Goal: Information Seeking & Learning: Learn about a topic

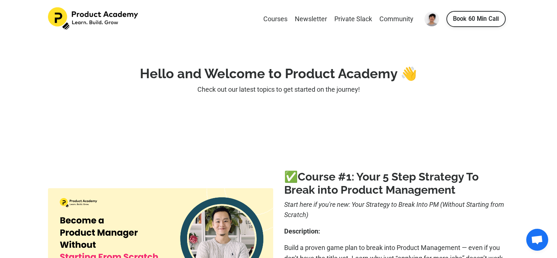
scroll to position [865, 0]
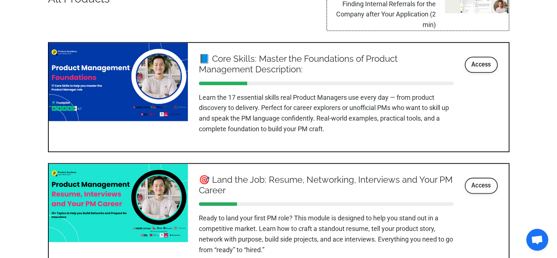
click at [477, 183] on link "Access" at bounding box center [480, 186] width 33 height 16
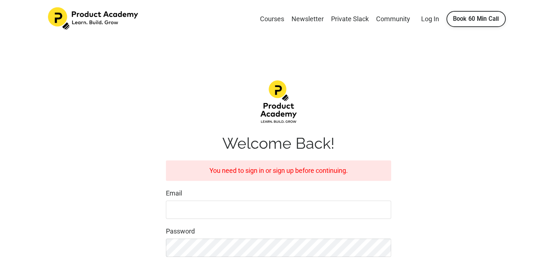
scroll to position [73, 0]
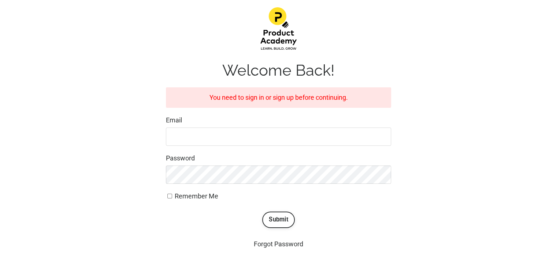
type input "[EMAIL_ADDRESS][DOMAIN_NAME]"
click at [205, 196] on span "Remember Me" at bounding box center [197, 196] width 44 height 8
click at [172, 196] on input "Remember Me" at bounding box center [169, 196] width 5 height 5
checkbox input "true"
click at [274, 220] on button "Submit" at bounding box center [278, 220] width 33 height 16
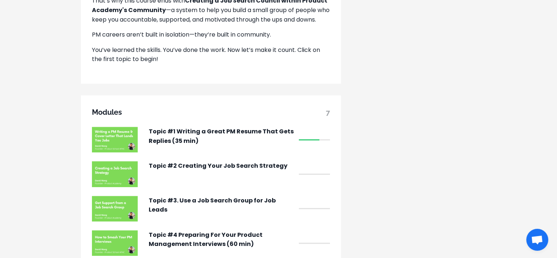
scroll to position [549, 0]
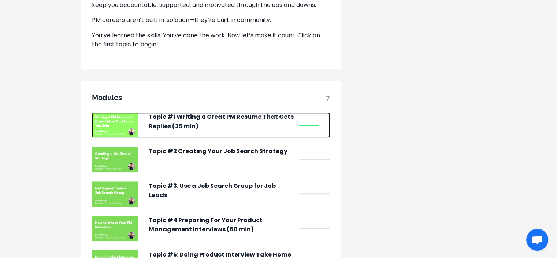
click at [209, 131] on p "Topic #1 Writing a Great PM Resume That Gets Replies (35 min)" at bounding box center [222, 121] width 146 height 19
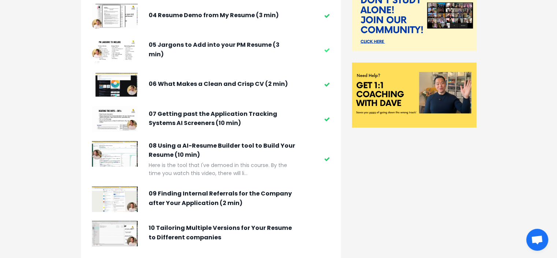
scroll to position [220, 0]
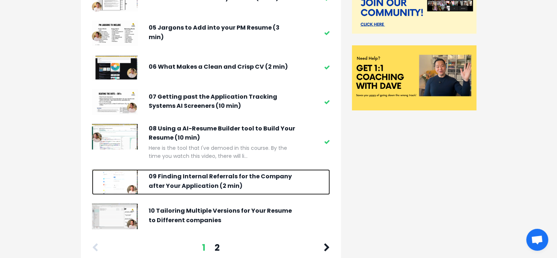
click at [213, 171] on div "09 Finding Internal Referrals for the Company after Your Application (2 min)" at bounding box center [222, 182] width 146 height 26
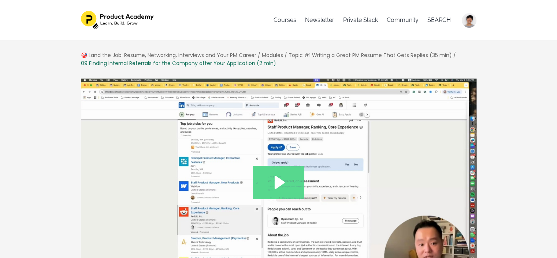
click at [277, 181] on icon "Play Video: file-uploads/sites/127338/video/07d150-f1f6-15-7f46-e00c6e50c38f__9…" at bounding box center [279, 182] width 10 height 13
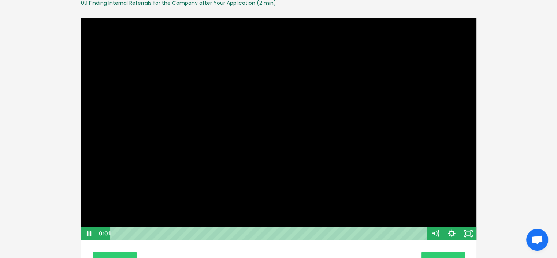
scroll to position [73, 0]
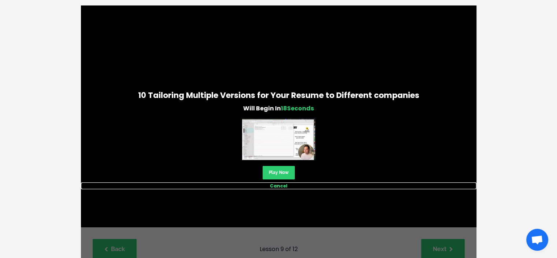
click at [280, 186] on link "Cancel" at bounding box center [278, 186] width 395 height 7
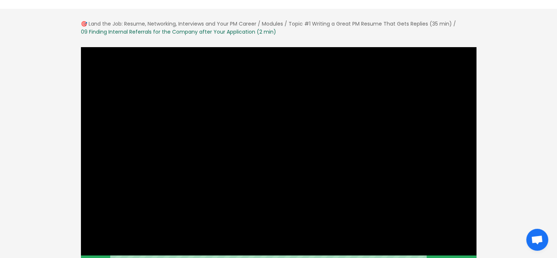
scroll to position [73, 0]
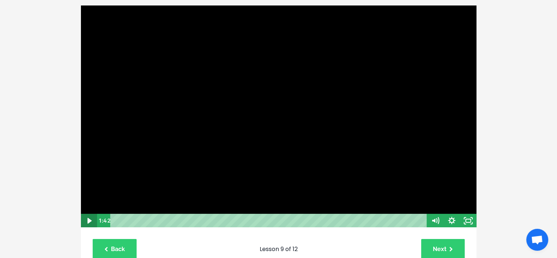
click at [92, 221] on icon "Play Video" at bounding box center [89, 221] width 16 height 14
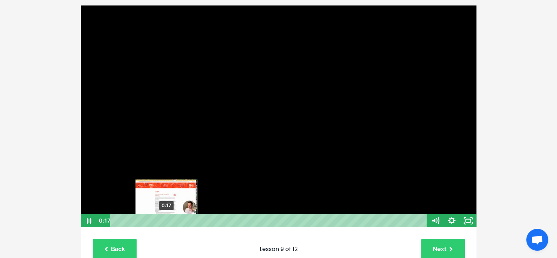
click at [166, 221] on div "0:17" at bounding box center [269, 221] width 307 height 14
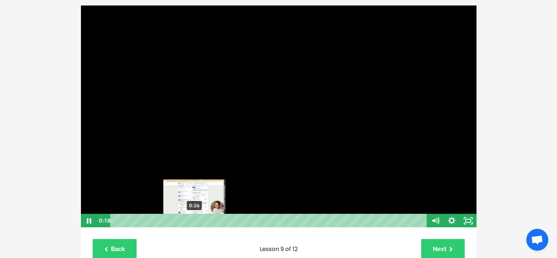
click at [194, 219] on div "0:26" at bounding box center [269, 221] width 307 height 14
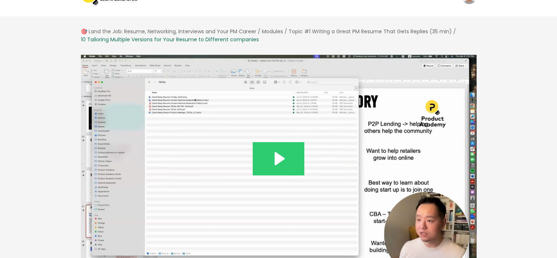
scroll to position [37, 0]
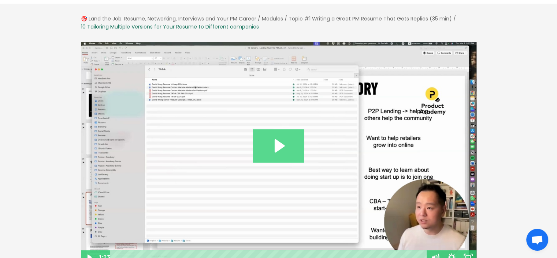
click at [273, 130] on icon "Play Video: file-uploads/sites/127338/video/1a665b-7582-1f24-0036-1c5faf7a0442_…" at bounding box center [278, 146] width 52 height 33
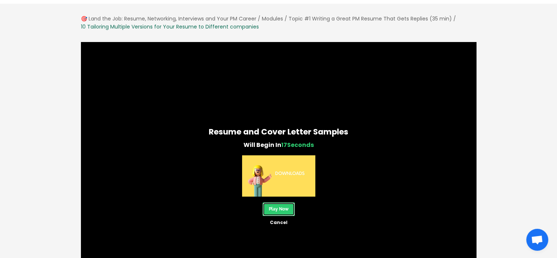
drag, startPoint x: 282, startPoint y: 212, endPoint x: 228, endPoint y: 206, distance: 54.8
click at [282, 212] on link "Play Now" at bounding box center [278, 210] width 32 height 14
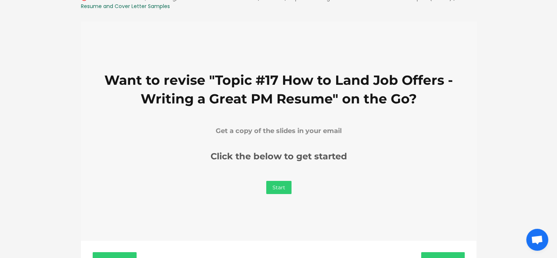
scroll to position [73, 0]
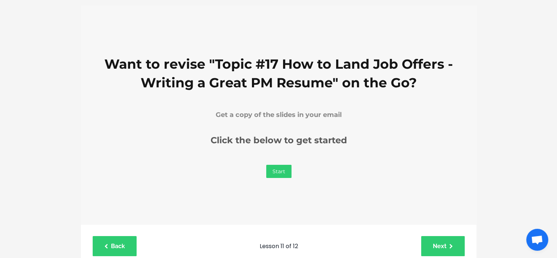
click at [274, 169] on link "Start" at bounding box center [278, 171] width 25 height 13
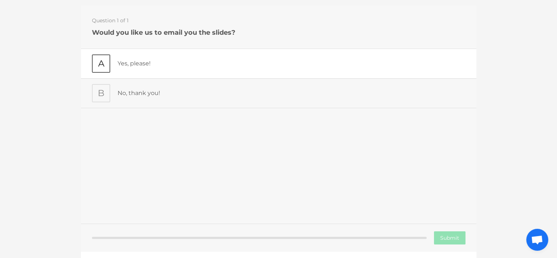
click at [162, 73] on div "A Yes, please!" at bounding box center [277, 63] width 395 height 30
click at [444, 240] on input "Submit" at bounding box center [448, 237] width 31 height 13
type input "Submitting"
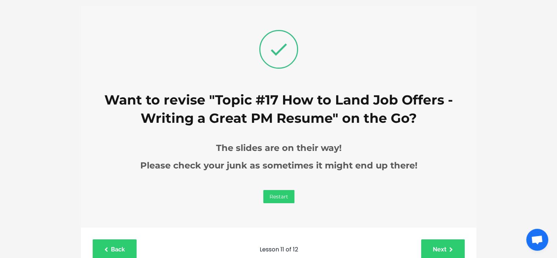
scroll to position [110, 0]
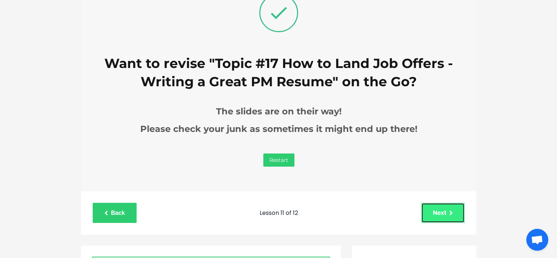
click at [436, 211] on link "Next" at bounding box center [443, 213] width 44 height 20
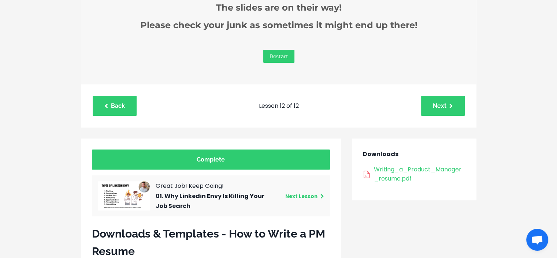
scroll to position [233, 0]
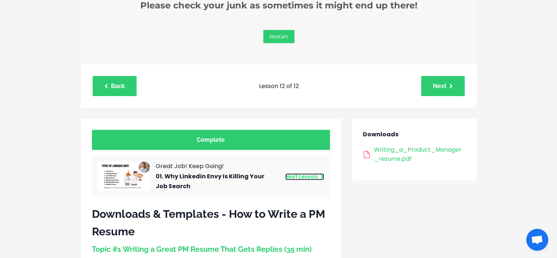
click at [309, 176] on link "Next Lesson" at bounding box center [304, 176] width 39 height 7
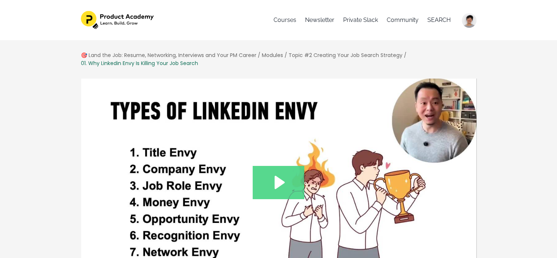
click at [274, 175] on icon "Play Video: file-uploads/sites/127338/video/4eaaa4d-17b-5b7a-dff2-671aa053ec__1…" at bounding box center [278, 182] width 52 height 33
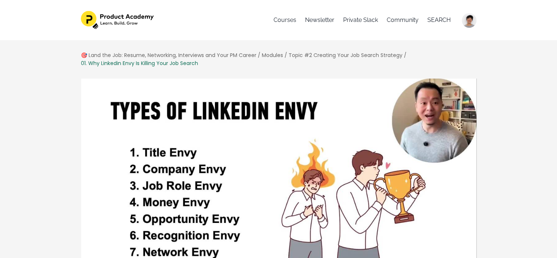
scroll to position [37, 0]
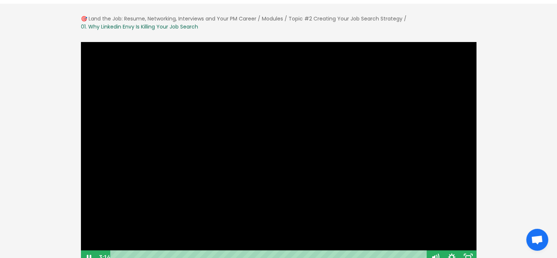
click at [128, 213] on div at bounding box center [278, 153] width 396 height 223
click at [262, 106] on div at bounding box center [278, 153] width 396 height 223
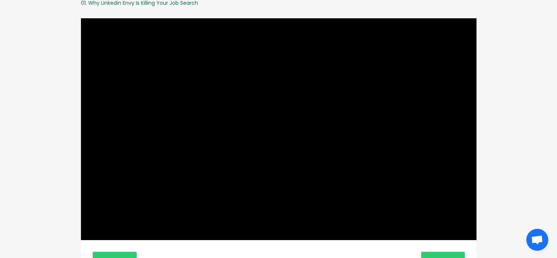
scroll to position [73, 0]
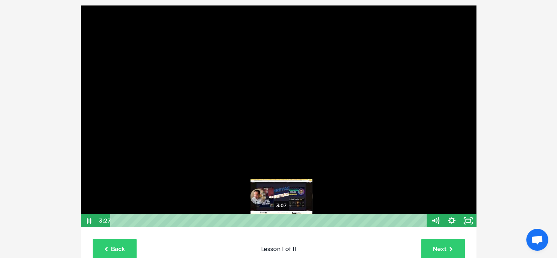
click at [281, 221] on div "3:07" at bounding box center [269, 221] width 307 height 14
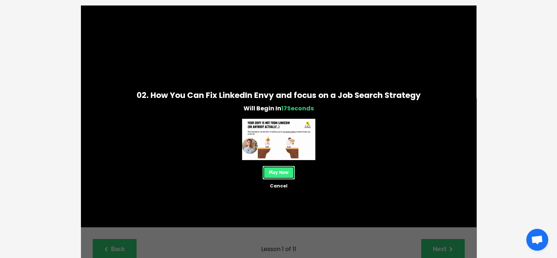
click at [281, 172] on link "Play Now" at bounding box center [278, 173] width 32 height 14
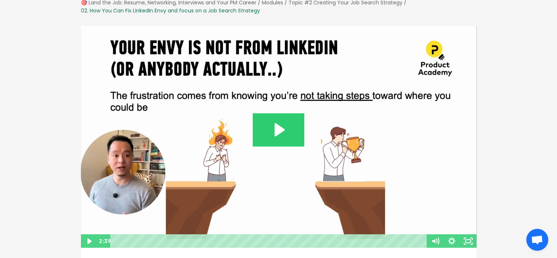
scroll to position [57, 0]
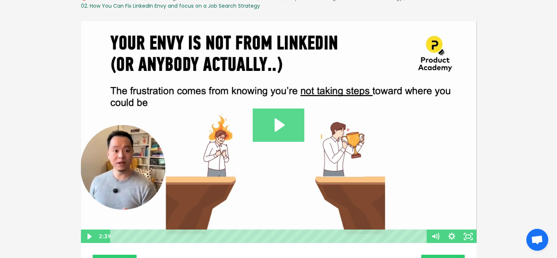
click at [280, 129] on icon "Play Video: file-uploads/sites/127338/video/722db82-04d-5f1d-dcb-dc0f1b2d362e__…" at bounding box center [278, 125] width 52 height 33
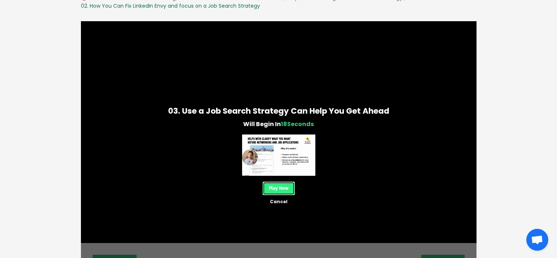
click at [275, 186] on link "Play Now" at bounding box center [278, 189] width 32 height 14
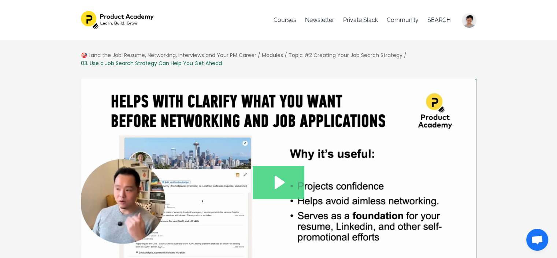
click at [273, 188] on icon "Play Video: file-uploads/sites/127338/video/02bddcc-5baa-e27c-71d4-658d30fec18d…" at bounding box center [278, 182] width 52 height 33
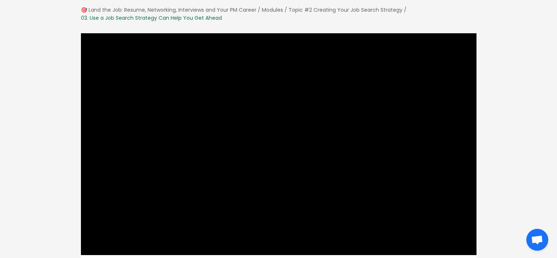
scroll to position [64, 0]
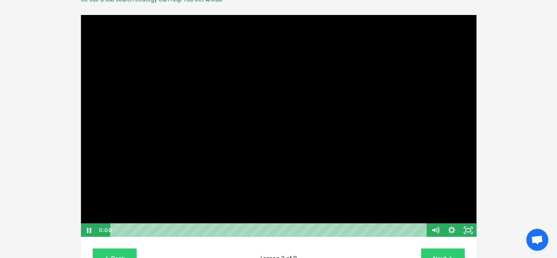
click at [266, 91] on div at bounding box center [278, 126] width 396 height 223
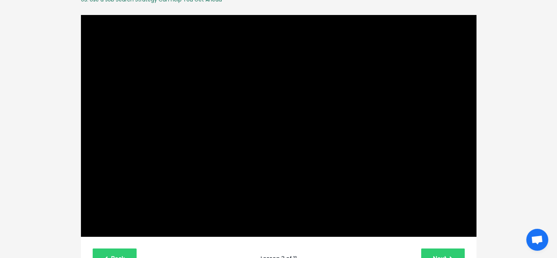
click at [269, 133] on div at bounding box center [278, 126] width 396 height 223
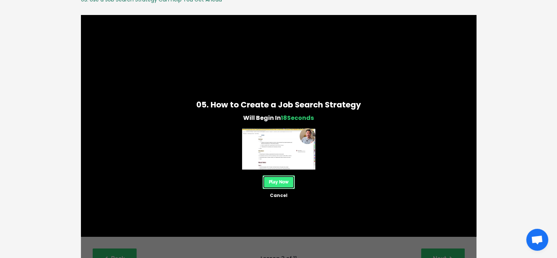
click at [288, 183] on link "Play Now" at bounding box center [278, 183] width 32 height 14
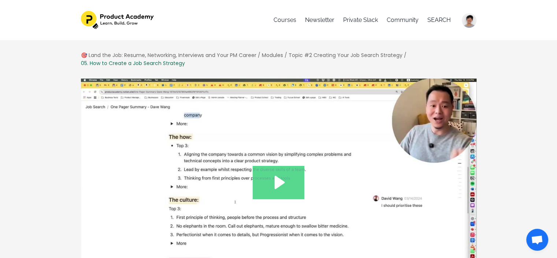
click at [288, 183] on icon "Play Video: file-uploads/sites/127338/video/a27b73d-211-3a3-5c12-f3d3fe48da3__5…" at bounding box center [278, 182] width 52 height 33
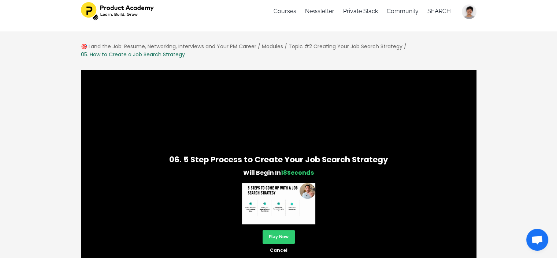
scroll to position [37, 0]
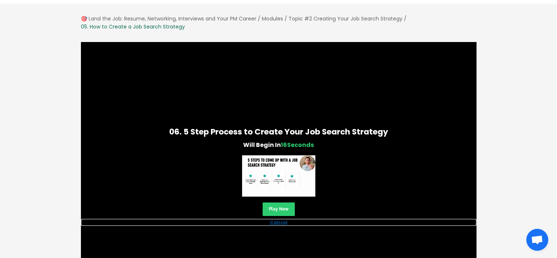
click at [281, 223] on link "Cancel" at bounding box center [278, 222] width 395 height 7
